Goal: Find specific page/section: Find specific page/section

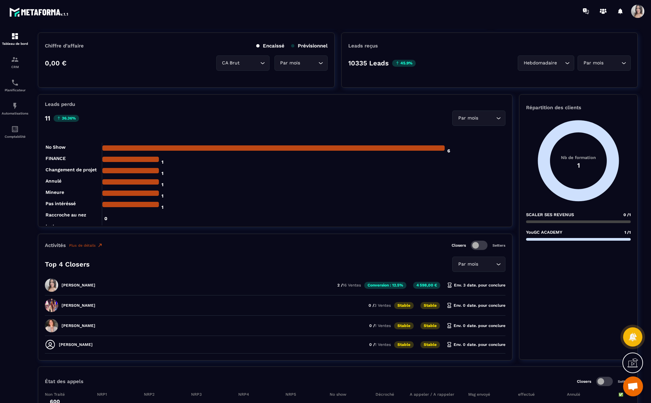
scroll to position [199, 0]
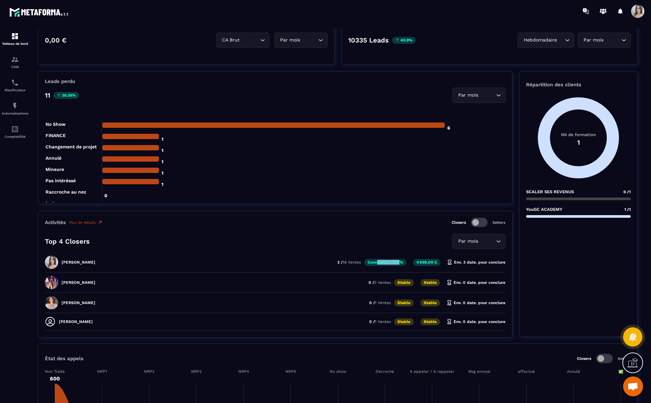
drag, startPoint x: 377, startPoint y: 262, endPoint x: 401, endPoint y: 263, distance: 23.9
click at [401, 263] on p "Conversion : 12.5%" at bounding box center [385, 262] width 42 height 7
drag, startPoint x: 430, startPoint y: 263, endPoint x: 369, endPoint y: 261, distance: 60.8
click at [369, 276] on div "[PERSON_NAME] Duporge 2 / 16 Ventes Conversion : 12.5% 4 598,00 € Env. 3 date. …" at bounding box center [275, 284] width 460 height 17
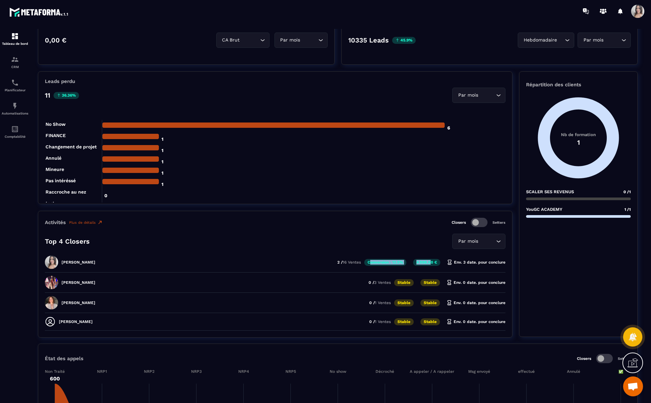
click at [369, 261] on p "Conversion : 12.5%" at bounding box center [385, 262] width 42 height 7
drag, startPoint x: 345, startPoint y: 261, endPoint x: 398, endPoint y: 260, distance: 53.2
click at [398, 276] on div "[PERSON_NAME] Duporge 2 / 16 Ventes Conversion : 12.5% 4 598,00 € Env. 3 date. …" at bounding box center [275, 284] width 460 height 17
click at [398, 260] on p "Conversion : 12.5%" at bounding box center [385, 262] width 42 height 7
drag, startPoint x: 429, startPoint y: 263, endPoint x: 357, endPoint y: 262, distance: 71.8
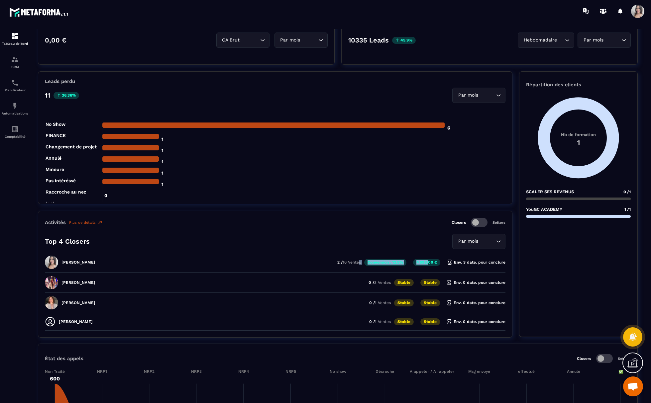
click at [357, 276] on div "[PERSON_NAME] Duporge 2 / 16 Ventes Conversion : 12.5% 4 598,00 € Env. 3 date. …" at bounding box center [275, 284] width 460 height 17
click at [357, 262] on span "16 Ventes" at bounding box center [351, 262] width 18 height 5
drag, startPoint x: 357, startPoint y: 262, endPoint x: 410, endPoint y: 263, distance: 53.2
click at [410, 276] on div "[PERSON_NAME] Duporge 2 / 16 Ventes Conversion : 12.5% 4 598,00 € Env. 3 date. …" at bounding box center [275, 284] width 460 height 17
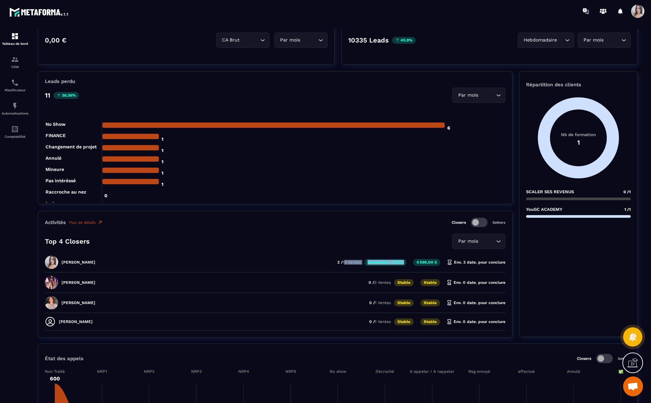
drag, startPoint x: 417, startPoint y: 261, endPoint x: 343, endPoint y: 261, distance: 73.7
click at [343, 276] on div "[PERSON_NAME] Duporge 2 / 16 Ventes Conversion : 12.5% 4 598,00 € Env. 3 date. …" at bounding box center [275, 284] width 460 height 17
click at [343, 261] on span "16 Ventes" at bounding box center [351, 262] width 18 height 5
drag, startPoint x: 347, startPoint y: 260, endPoint x: 405, endPoint y: 261, distance: 57.5
click at [405, 276] on div "[PERSON_NAME] Duporge 2 / 16 Ventes Conversion : 12.5% 4 598,00 € Env. 3 date. …" at bounding box center [275, 284] width 460 height 17
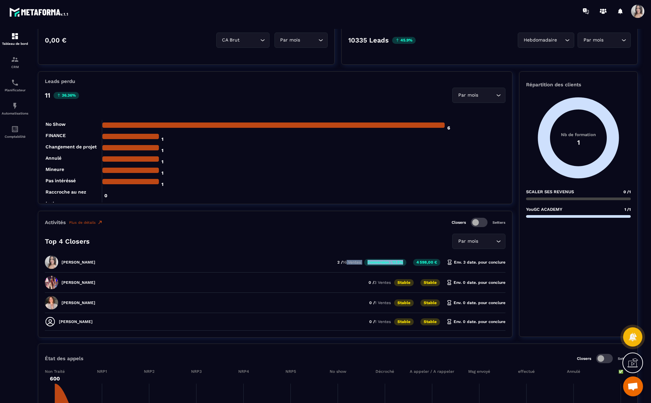
click at [405, 261] on p "Conversion : 12.5%" at bounding box center [385, 262] width 42 height 7
drag, startPoint x: 409, startPoint y: 259, endPoint x: 353, endPoint y: 260, distance: 55.5
click at [353, 276] on div "[PERSON_NAME] Duporge 2 / 16 Ventes Conversion : 12.5% 4 598,00 € Env. 3 date. …" at bounding box center [275, 284] width 460 height 17
click at [353, 260] on span "16 Ventes" at bounding box center [351, 262] width 18 height 5
drag, startPoint x: 344, startPoint y: 265, endPoint x: 396, endPoint y: 265, distance: 51.8
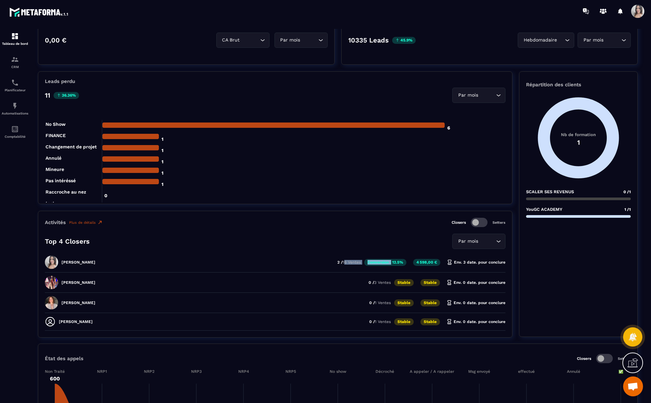
click at [393, 276] on div "[PERSON_NAME] Duporge 2 / 16 Ventes Conversion : 12.5% 4 598,00 € Env. 3 date. …" at bounding box center [275, 284] width 460 height 17
click at [396, 265] on p "Conversion : 12.5%" at bounding box center [385, 262] width 42 height 7
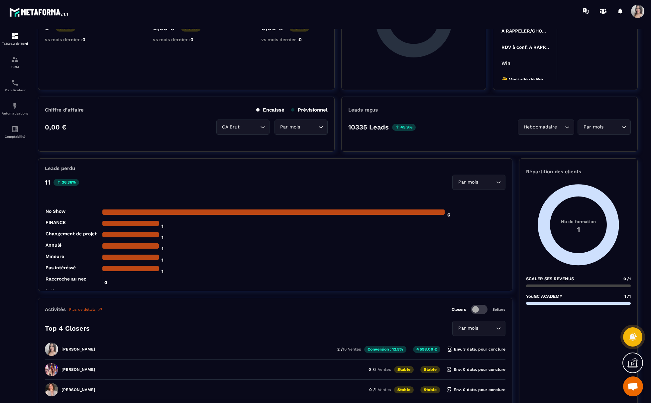
scroll to position [0, 0]
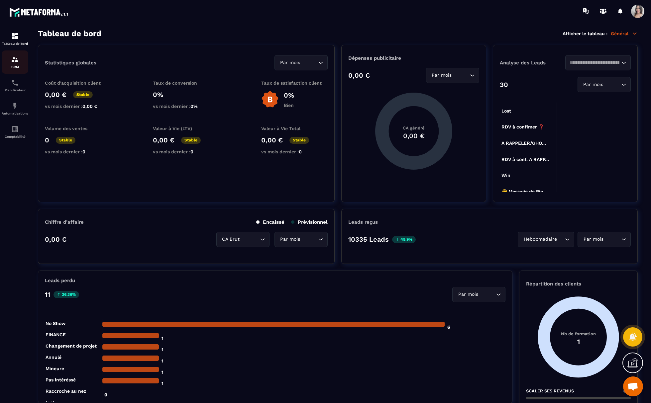
click at [17, 55] on link "CRM" at bounding box center [15, 61] width 27 height 23
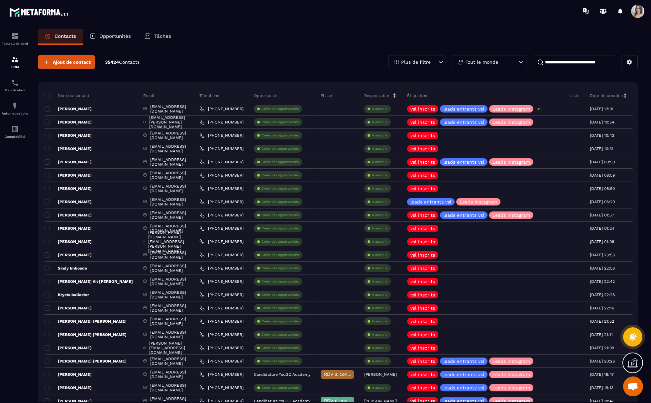
click at [582, 60] on input at bounding box center [574, 62] width 83 height 14
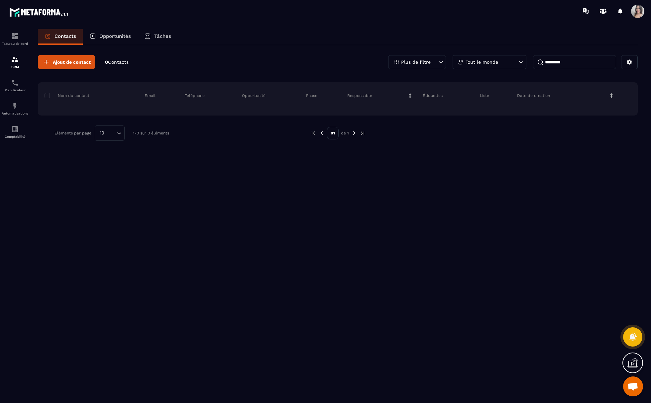
type input "*********"
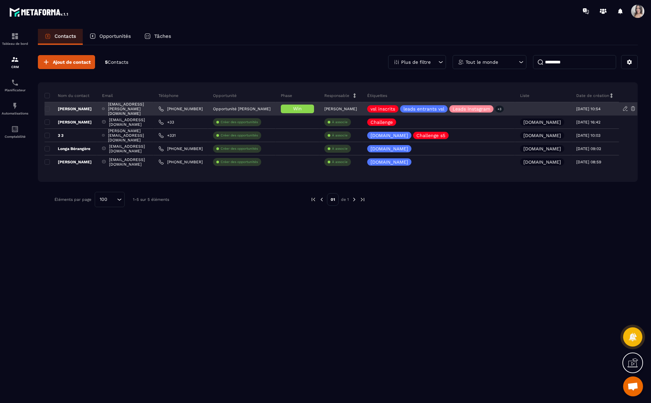
click at [76, 110] on p "[PERSON_NAME]" at bounding box center [68, 108] width 47 height 5
